Goal: Task Accomplishment & Management: Use online tool/utility

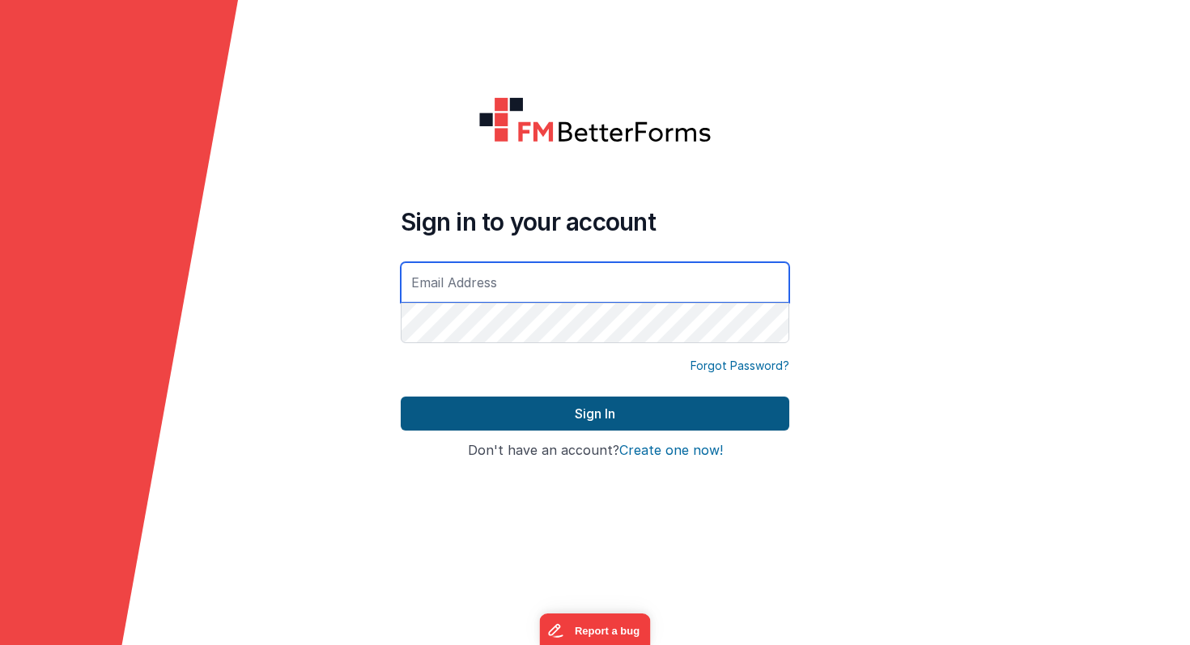
type input "[PERSON_NAME][EMAIL_ADDRESS][PERSON_NAME][DOMAIN_NAME]"
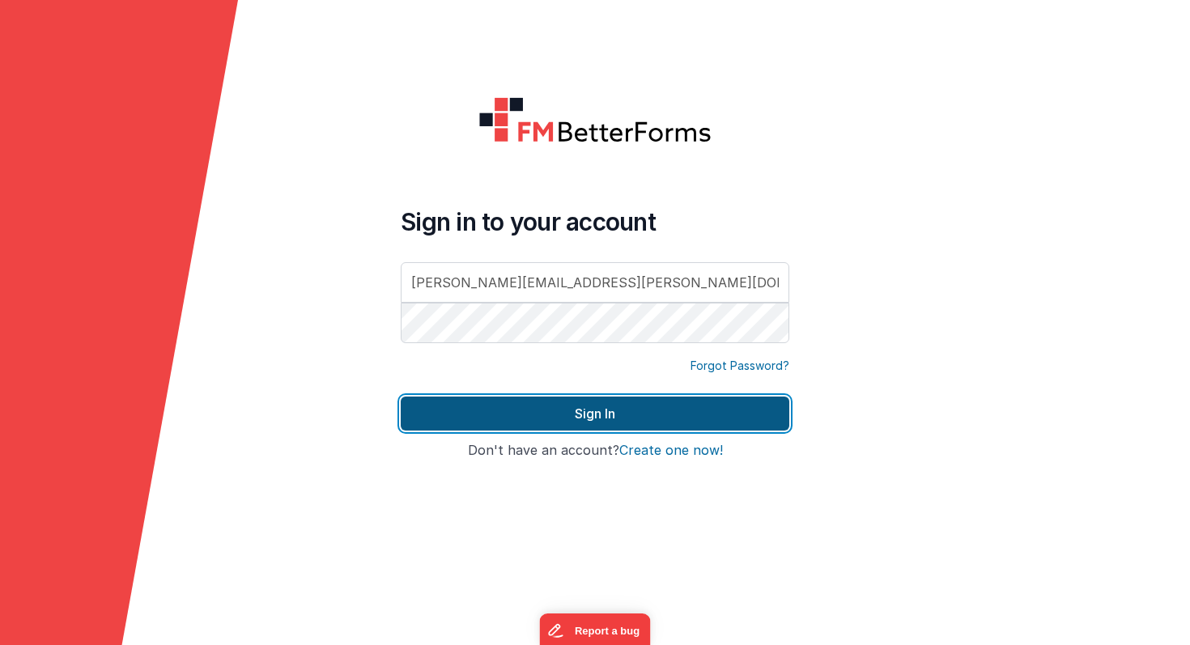
click at [484, 410] on button "Sign In" at bounding box center [595, 414] width 389 height 34
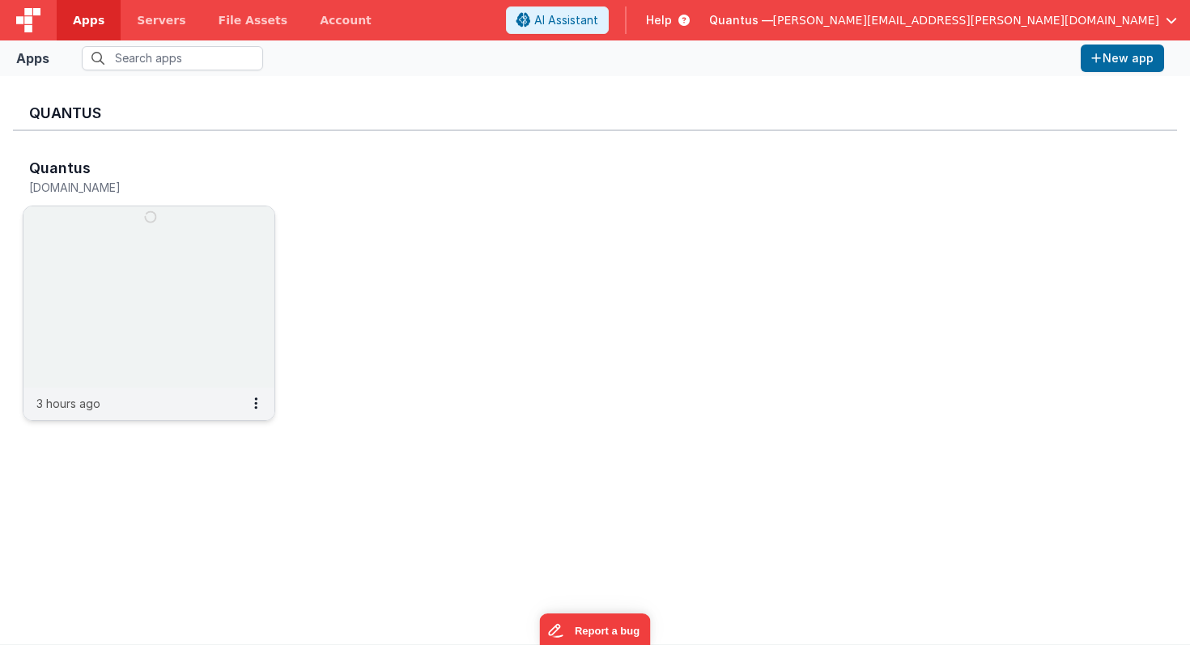
click at [195, 228] on img at bounding box center [148, 297] width 251 height 181
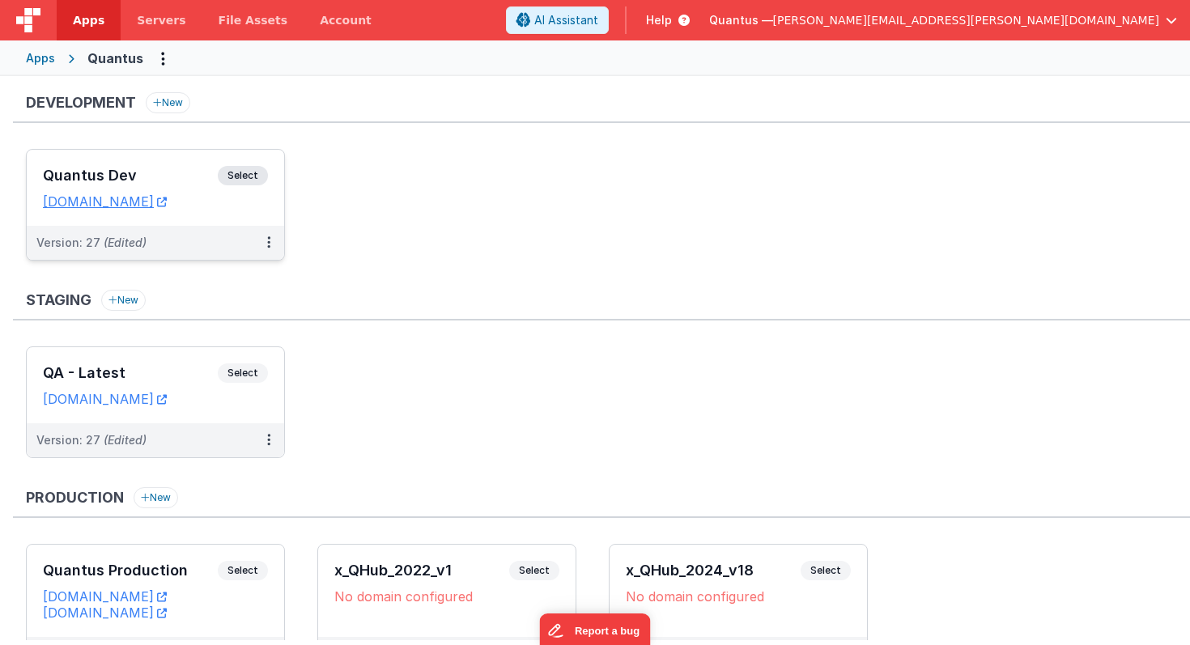
click at [195, 223] on div "Quantus Dev Select URLs [DOMAIN_NAME]" at bounding box center [156, 188] width 258 height 76
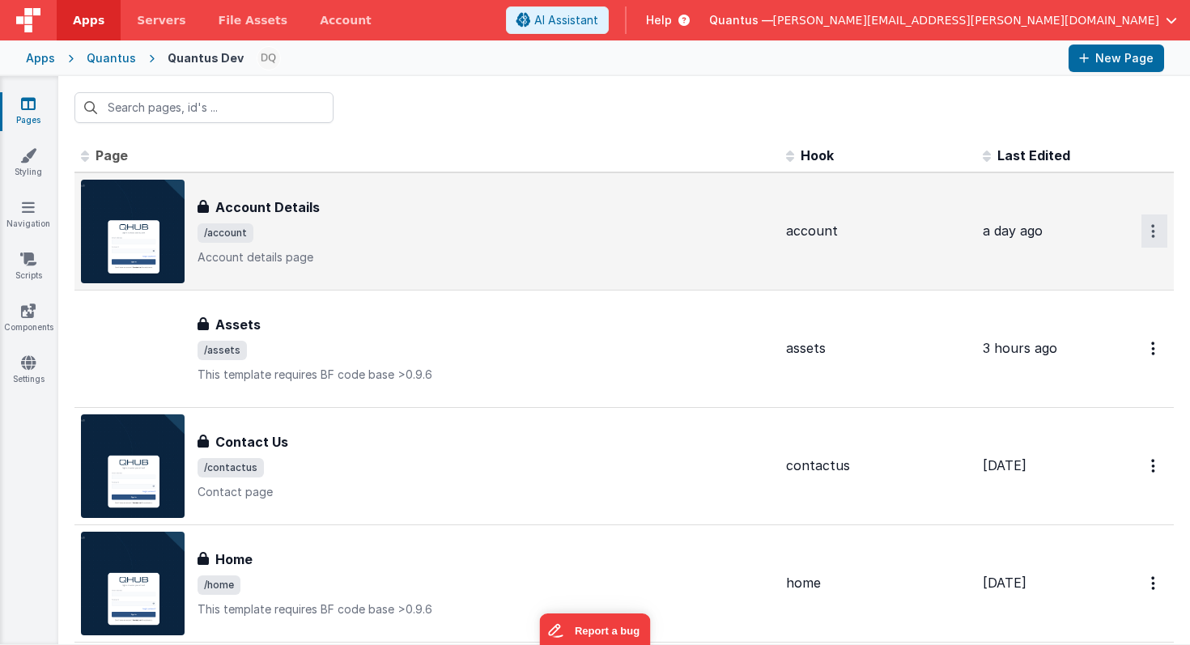
click at [1155, 230] on icon "Options" at bounding box center [1154, 231] width 4 height 14
click at [1091, 271] on link "Preview" at bounding box center [1096, 268] width 143 height 29
click at [1050, 147] on th "Last Edited" at bounding box center [1042, 156] width 130 height 32
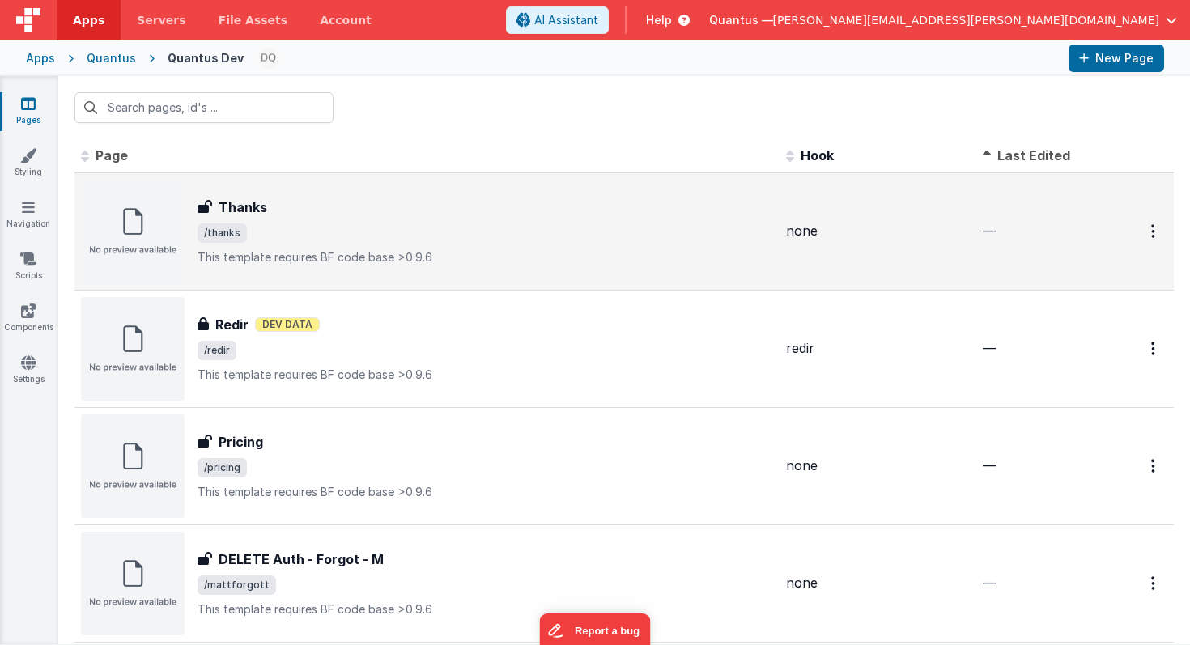
click at [1042, 151] on span "Last Edited" at bounding box center [1034, 155] width 73 height 16
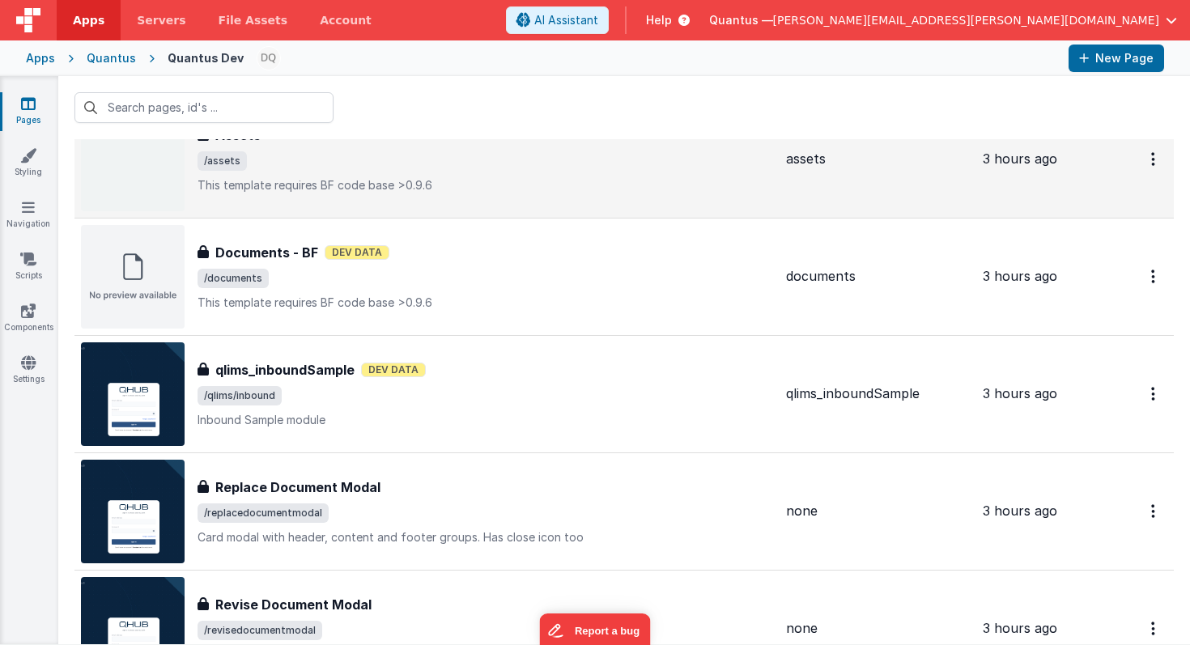
scroll to position [79, 0]
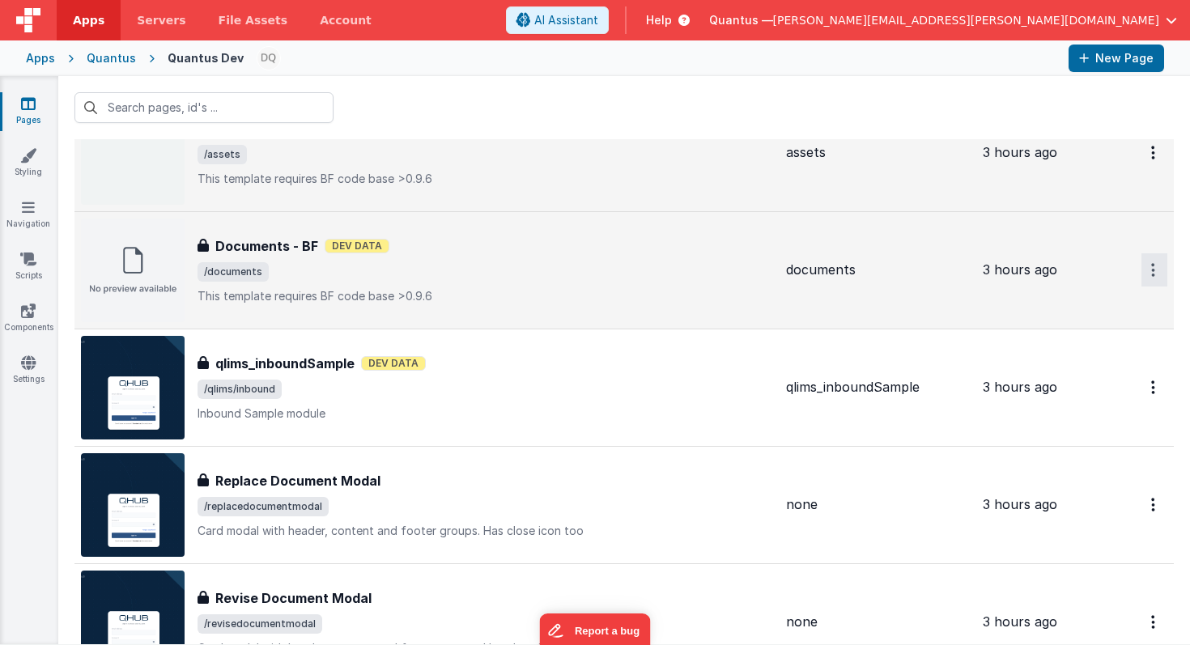
click at [1155, 160] on icon "Options" at bounding box center [1154, 153] width 4 height 14
click at [1102, 309] on link "Preview" at bounding box center [1096, 307] width 143 height 29
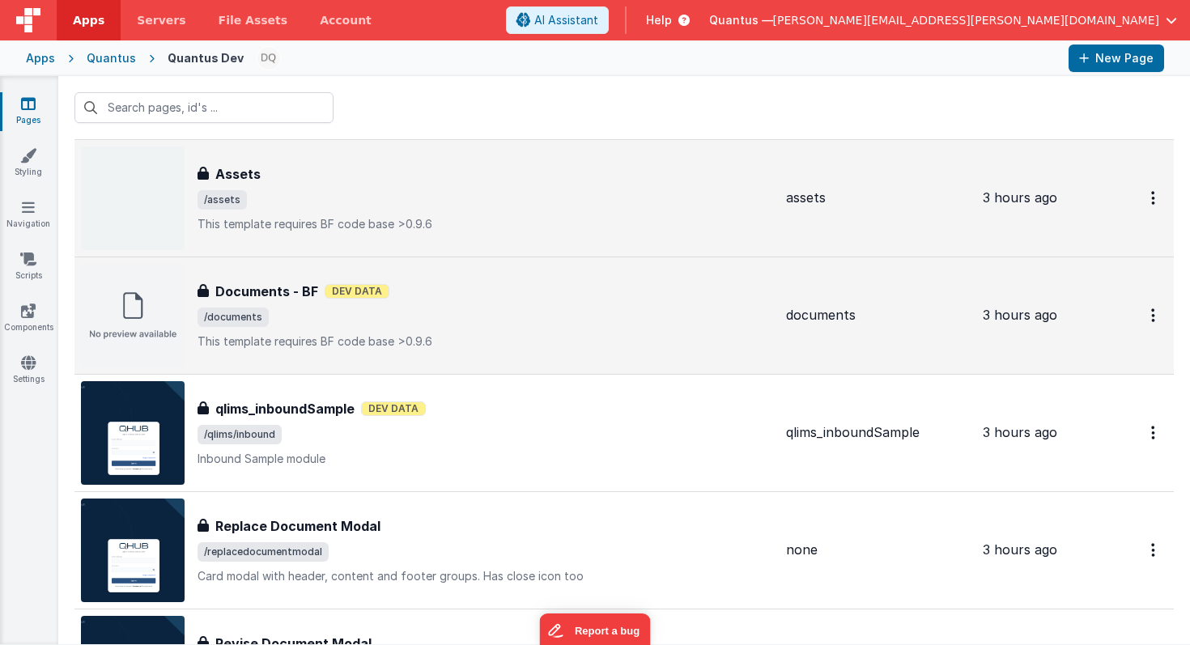
scroll to position [36, 0]
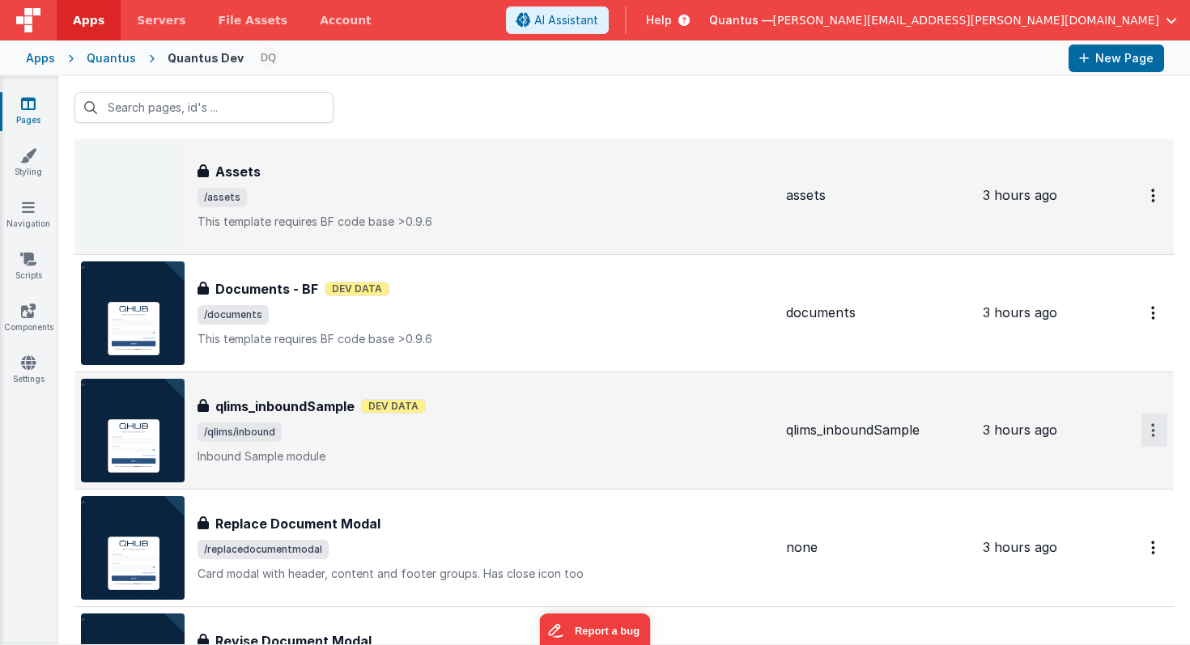
click at [1158, 212] on button "Options" at bounding box center [1155, 195] width 26 height 33
click at [1074, 472] on link "Preview" at bounding box center [1096, 468] width 143 height 29
